Goal: Task Accomplishment & Management: Manage account settings

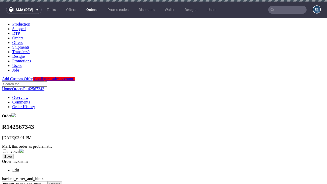
scroll to position [209, 0]
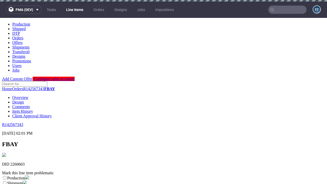
scroll to position [90, 0]
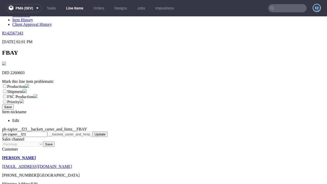
select select "dtp_ca_needed"
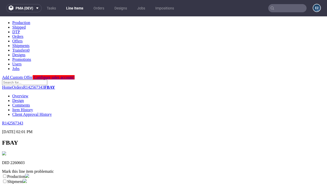
scroll to position [0, 0]
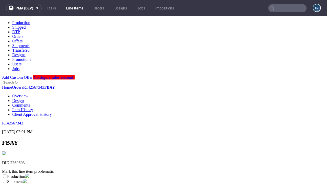
checkbox input "true"
